Goal: Information Seeking & Learning: Compare options

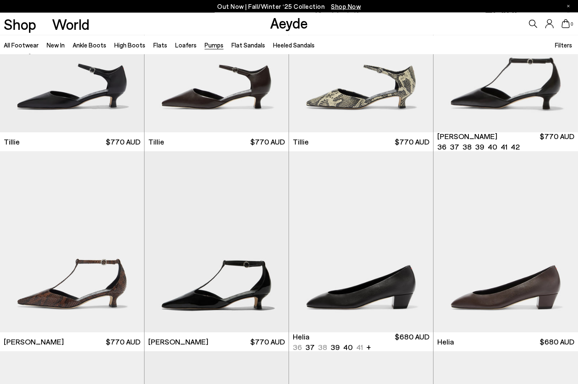
scroll to position [482, 0]
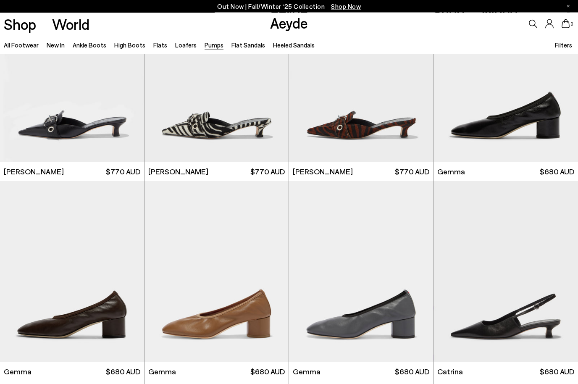
scroll to position [2075, 0]
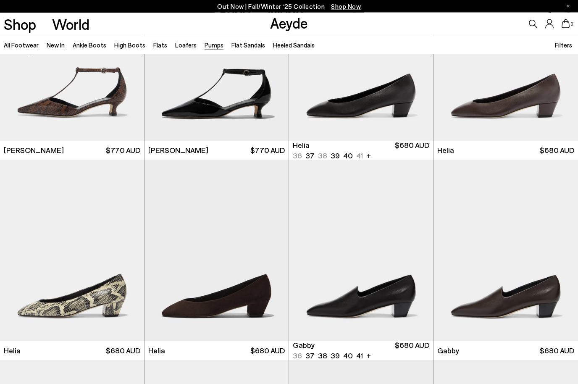
scroll to position [495, 0]
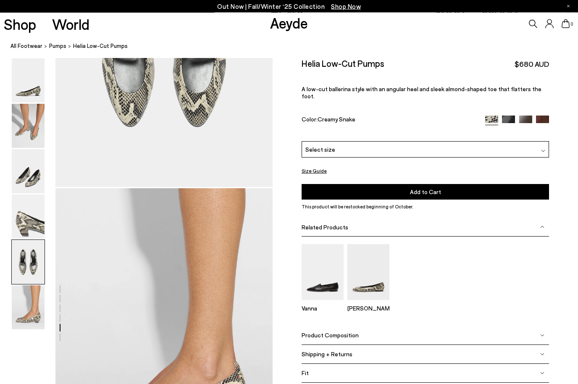
scroll to position [1325, 0]
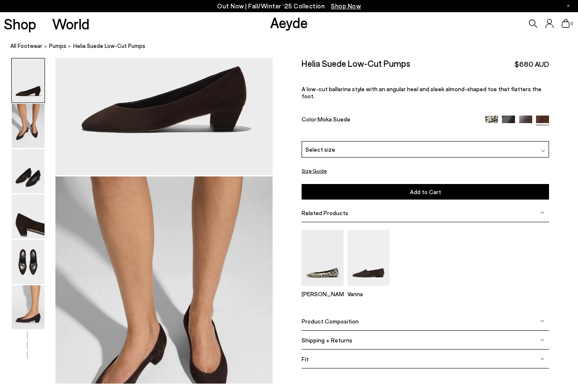
scroll to position [291, 0]
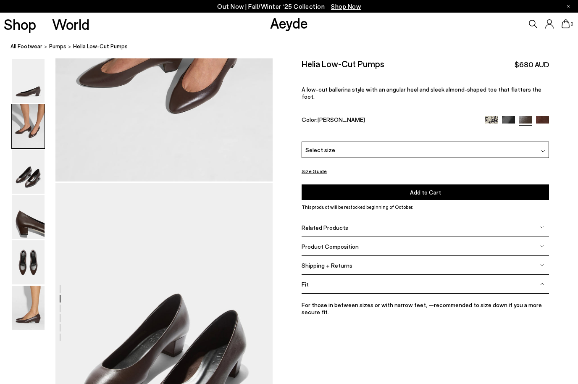
scroll to position [433, 0]
